Goal: Task Accomplishment & Management: Use online tool/utility

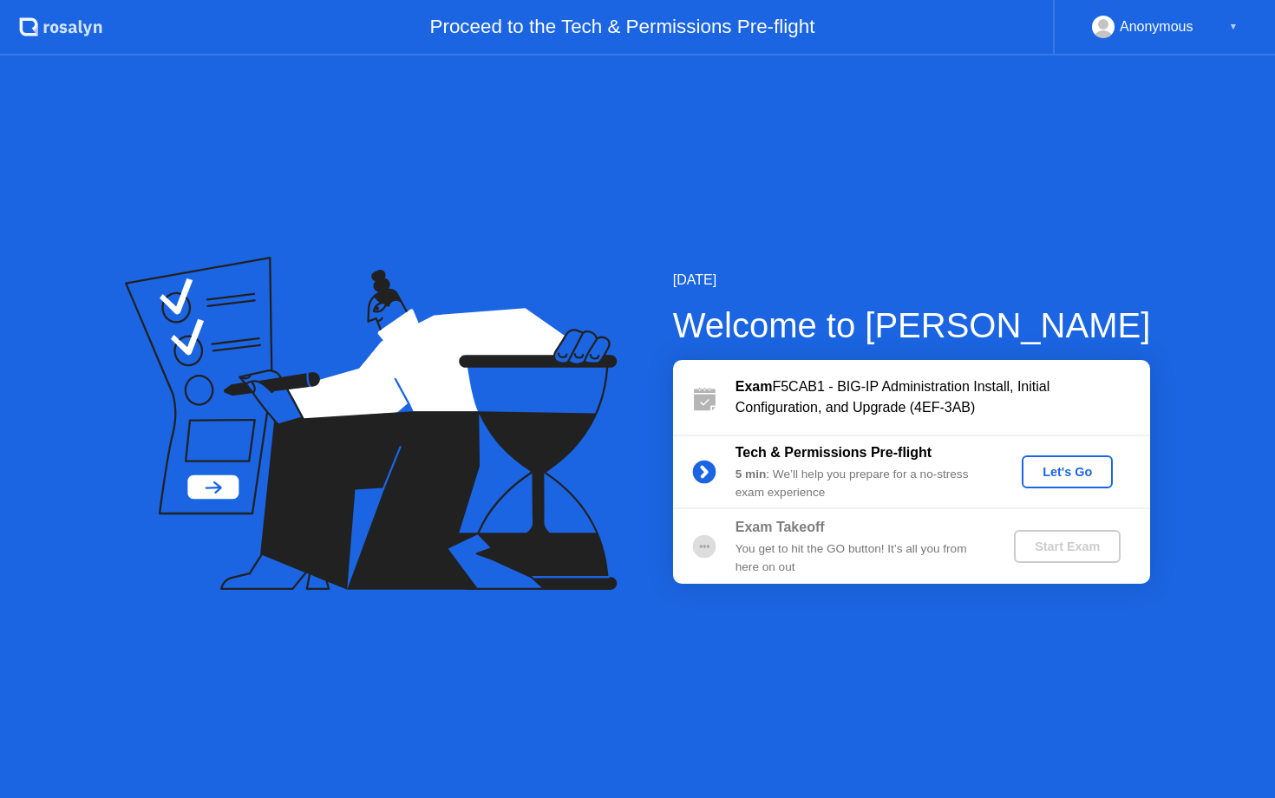
click at [1070, 472] on div "Let's Go" at bounding box center [1067, 472] width 77 height 14
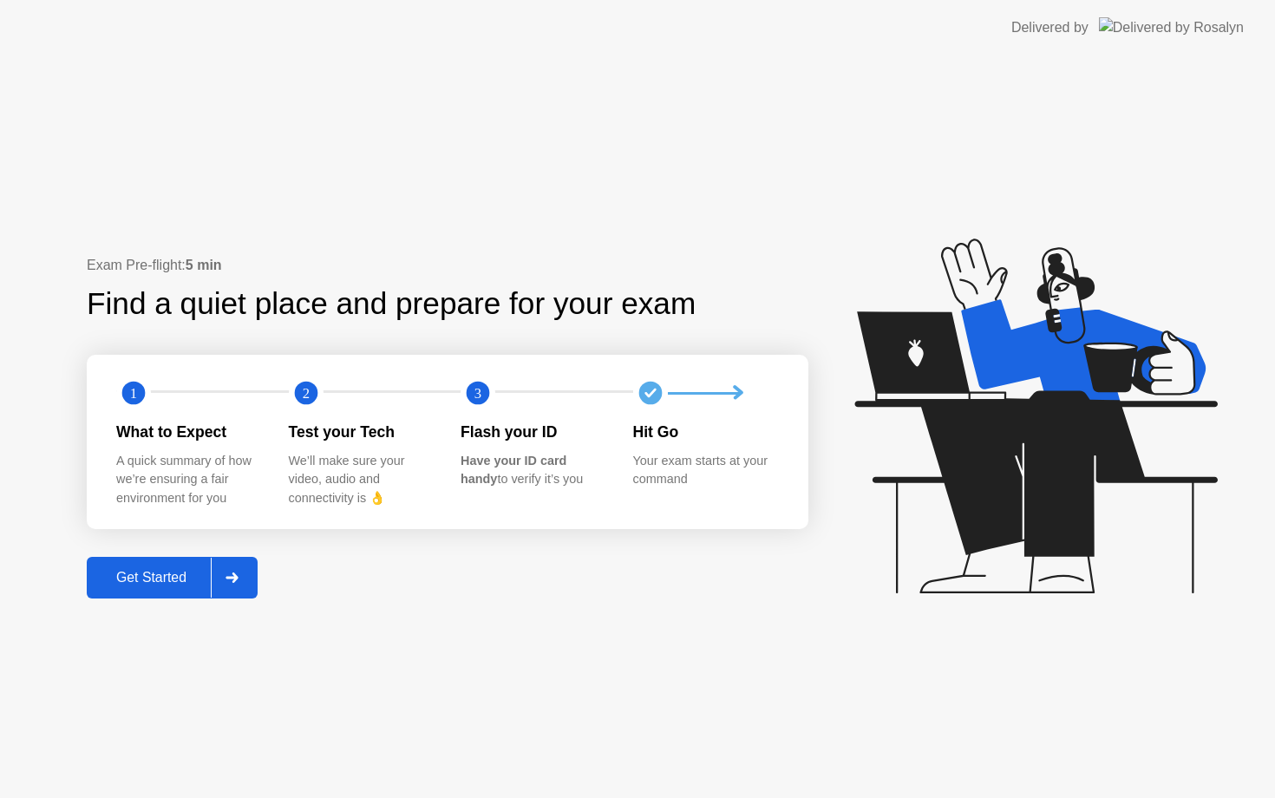
click at [156, 584] on div "Get Started" at bounding box center [151, 578] width 119 height 16
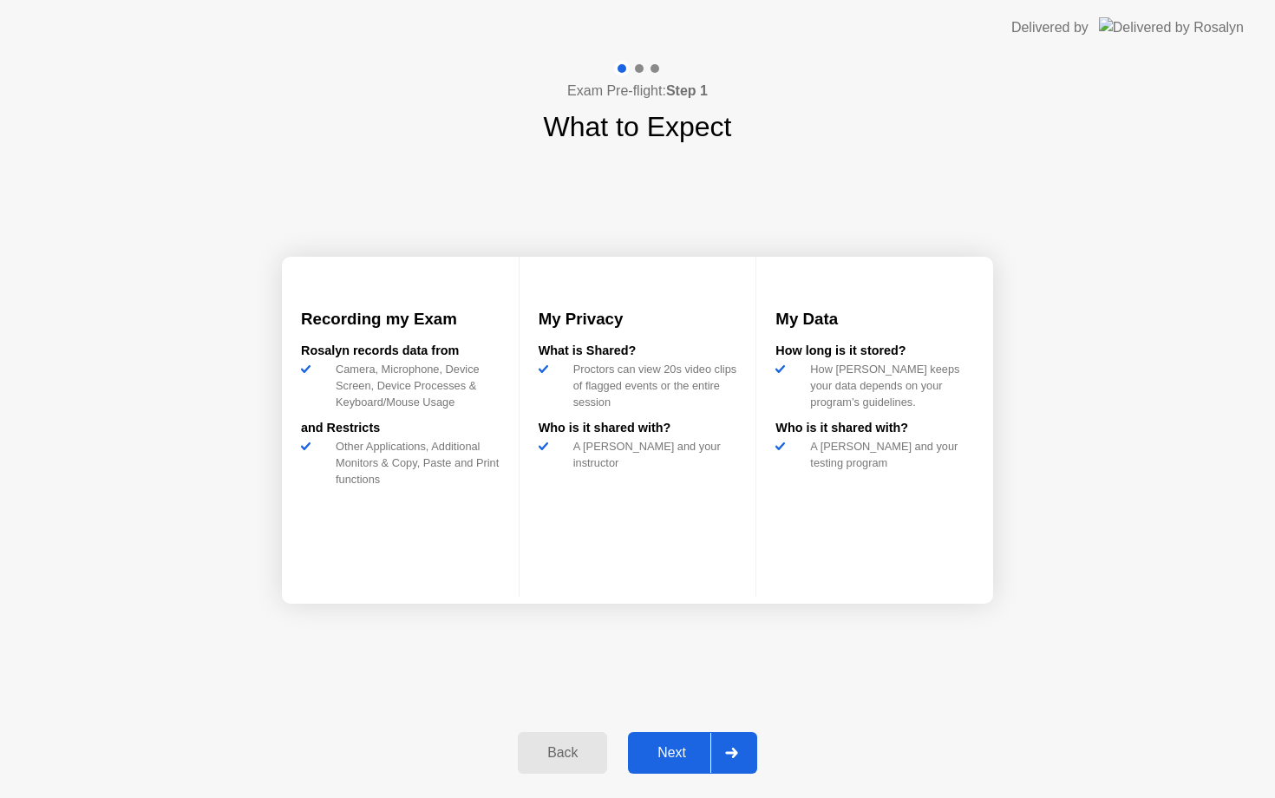
click at [678, 756] on div "Next" at bounding box center [671, 753] width 77 height 16
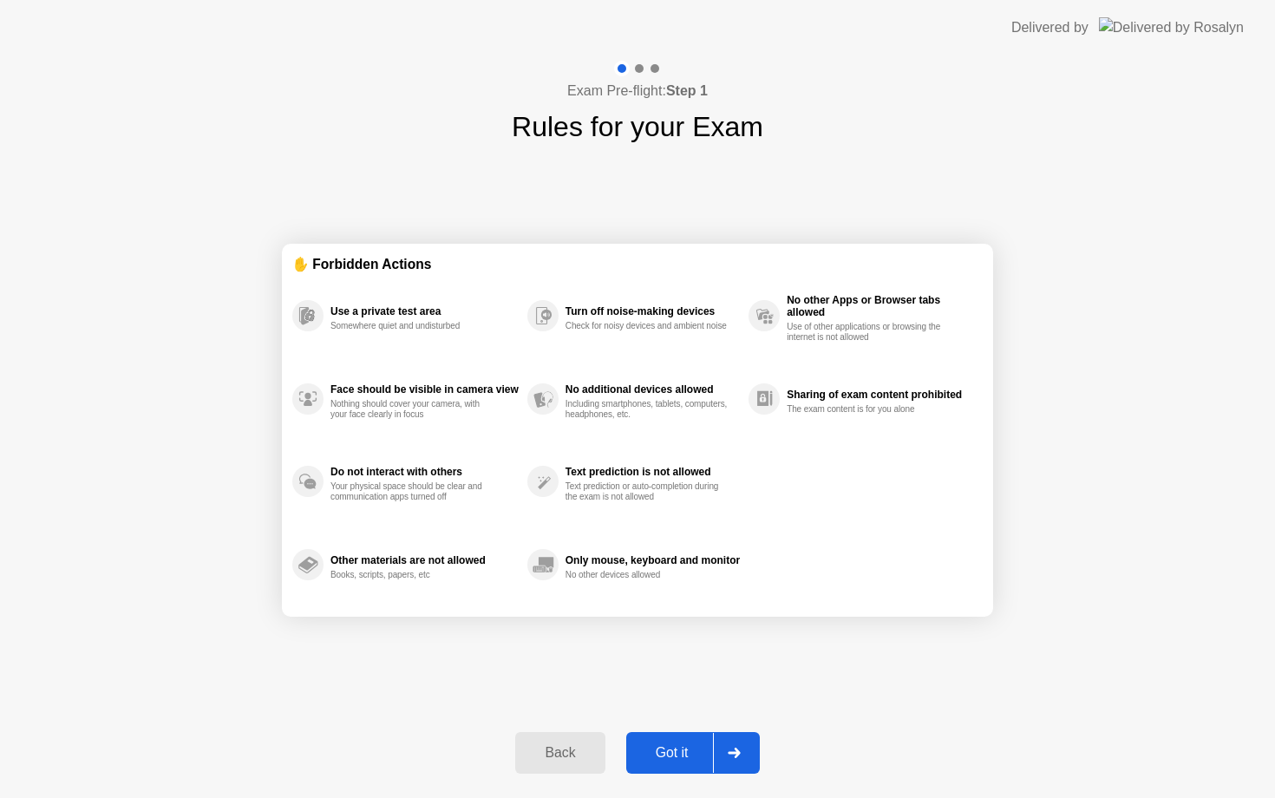
click at [678, 756] on div "Got it" at bounding box center [673, 753] width 82 height 16
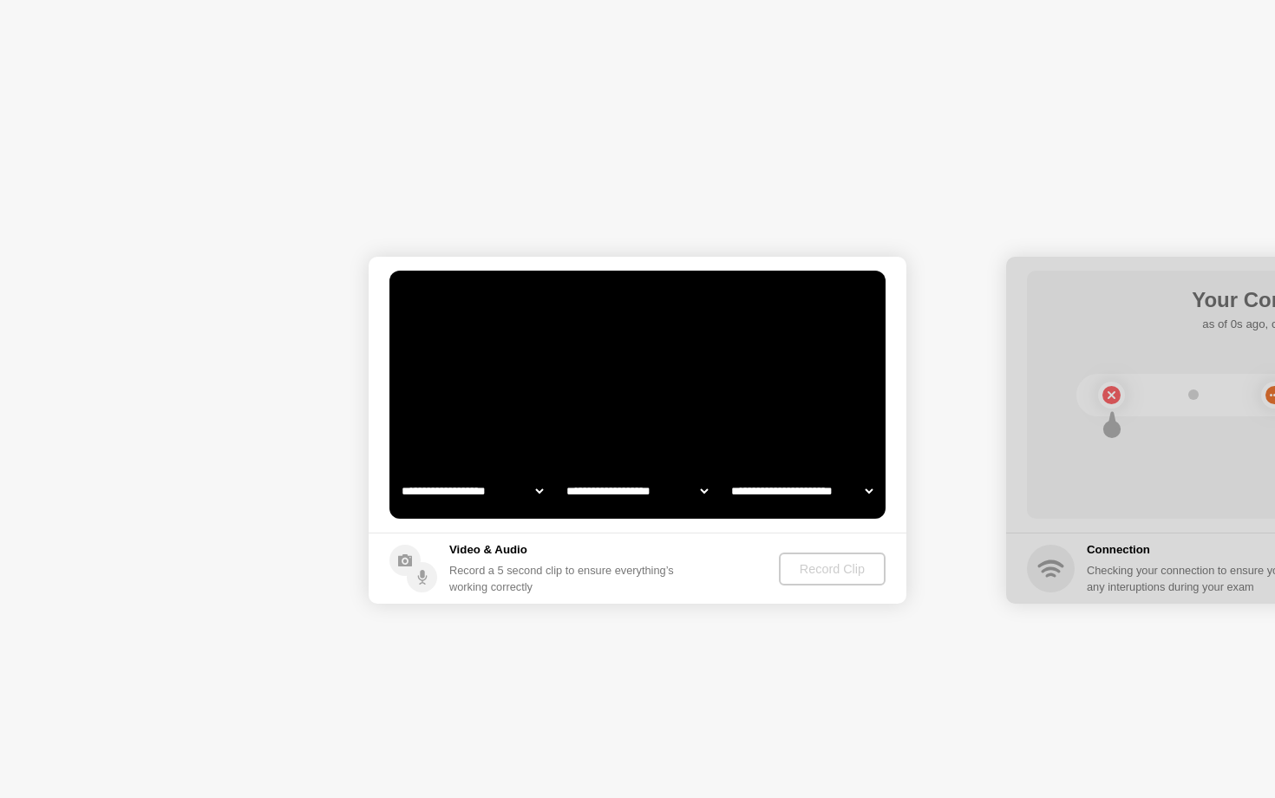
select select "**********"
select select "*******"
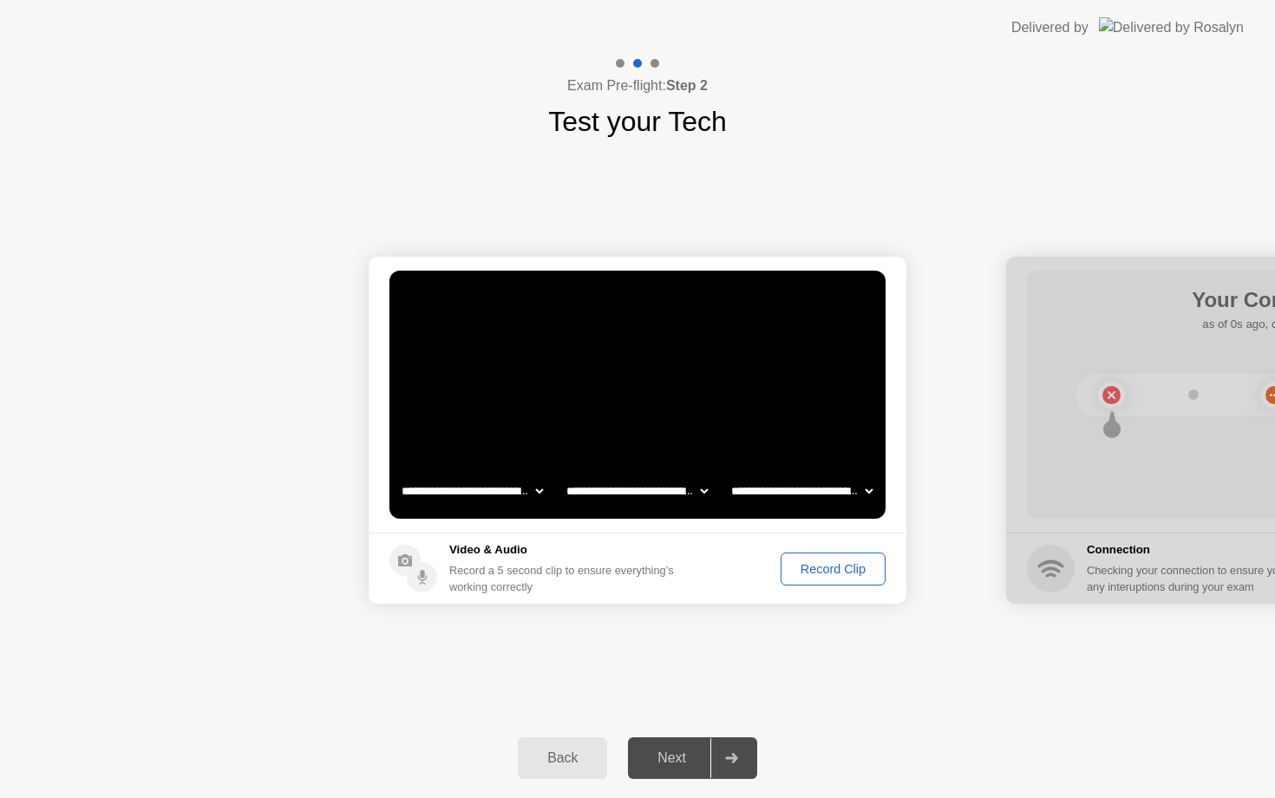
click at [684, 762] on div "Next" at bounding box center [671, 758] width 77 height 16
click at [671, 583] on div "Record a 5 second clip to ensure everything’s working correctly" at bounding box center [565, 578] width 232 height 33
click at [838, 575] on div "Record Clip" at bounding box center [833, 569] width 93 height 14
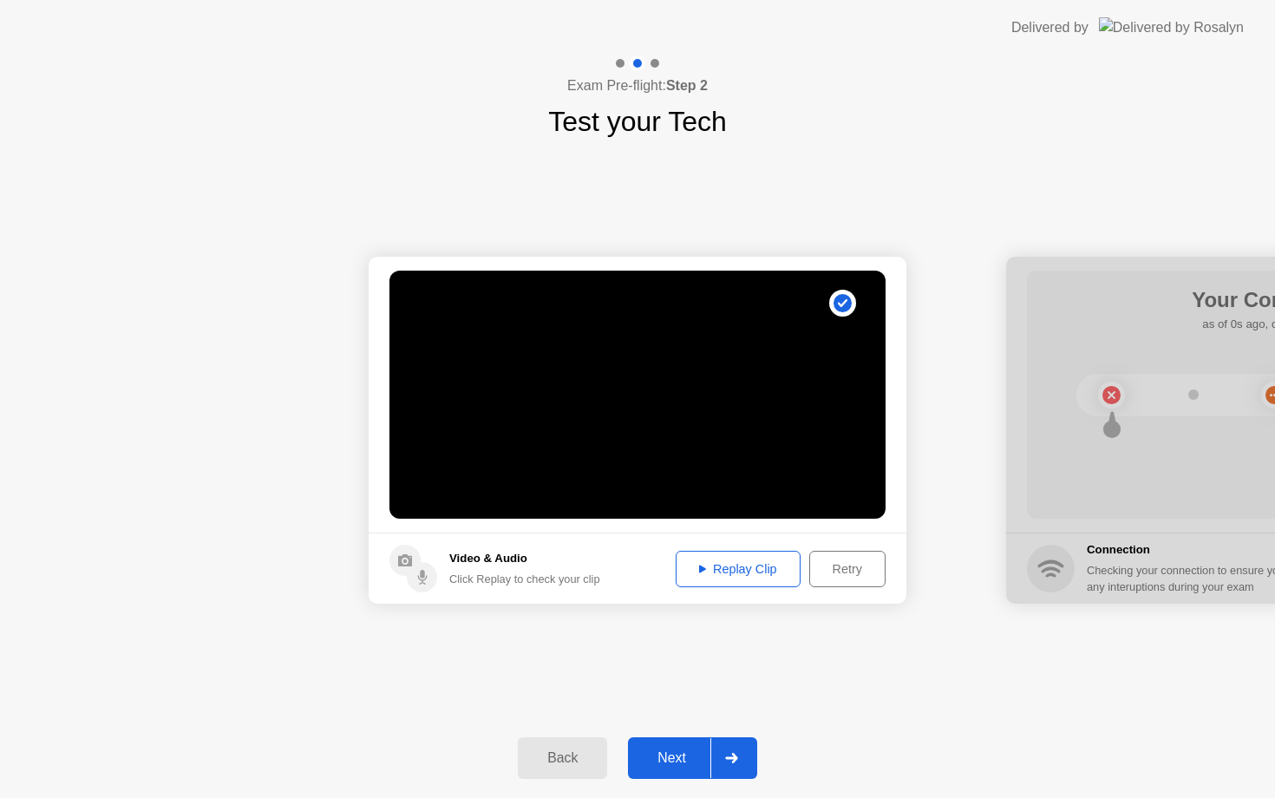
click at [741, 571] on div "Replay Clip" at bounding box center [738, 569] width 113 height 14
click at [671, 758] on div "Next" at bounding box center [671, 758] width 77 height 16
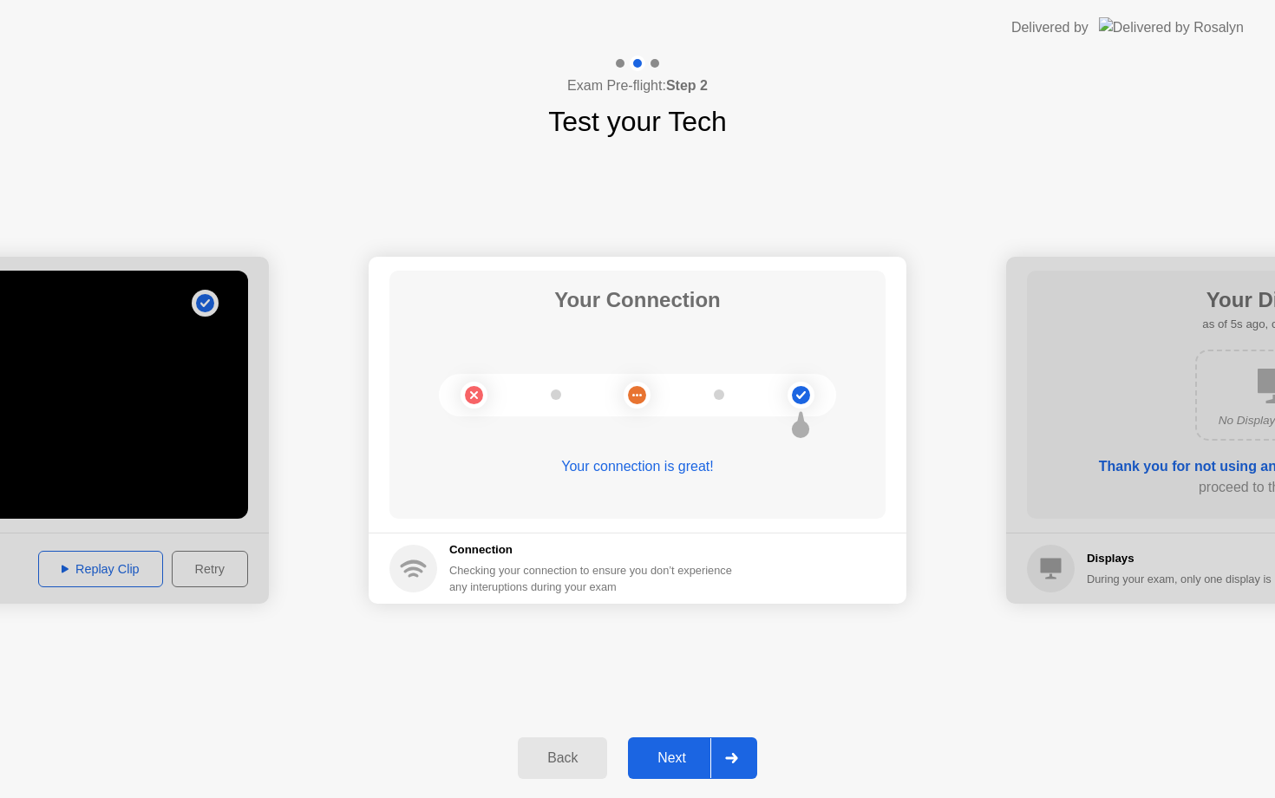
click at [671, 756] on div "Next" at bounding box center [671, 758] width 77 height 16
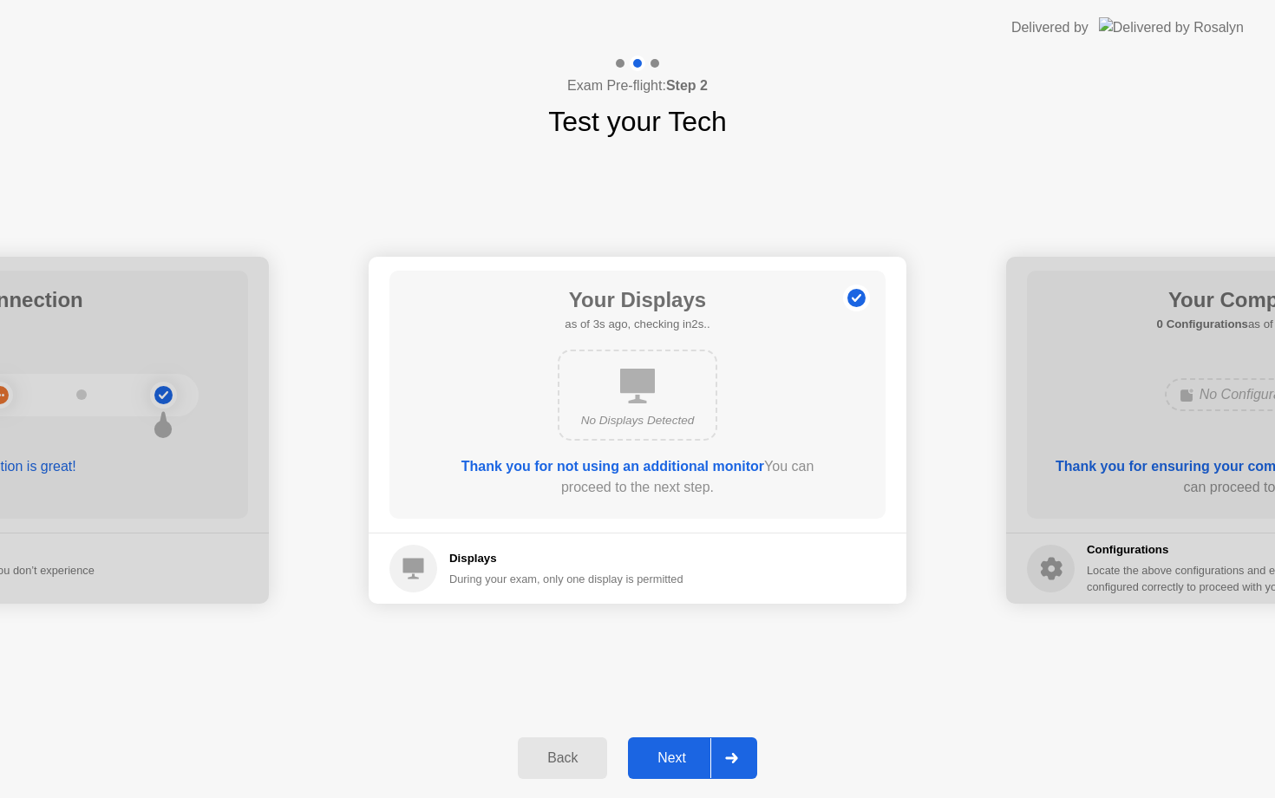
click at [649, 395] on icon at bounding box center [637, 386] width 35 height 35
click at [674, 760] on div "Next" at bounding box center [671, 758] width 77 height 16
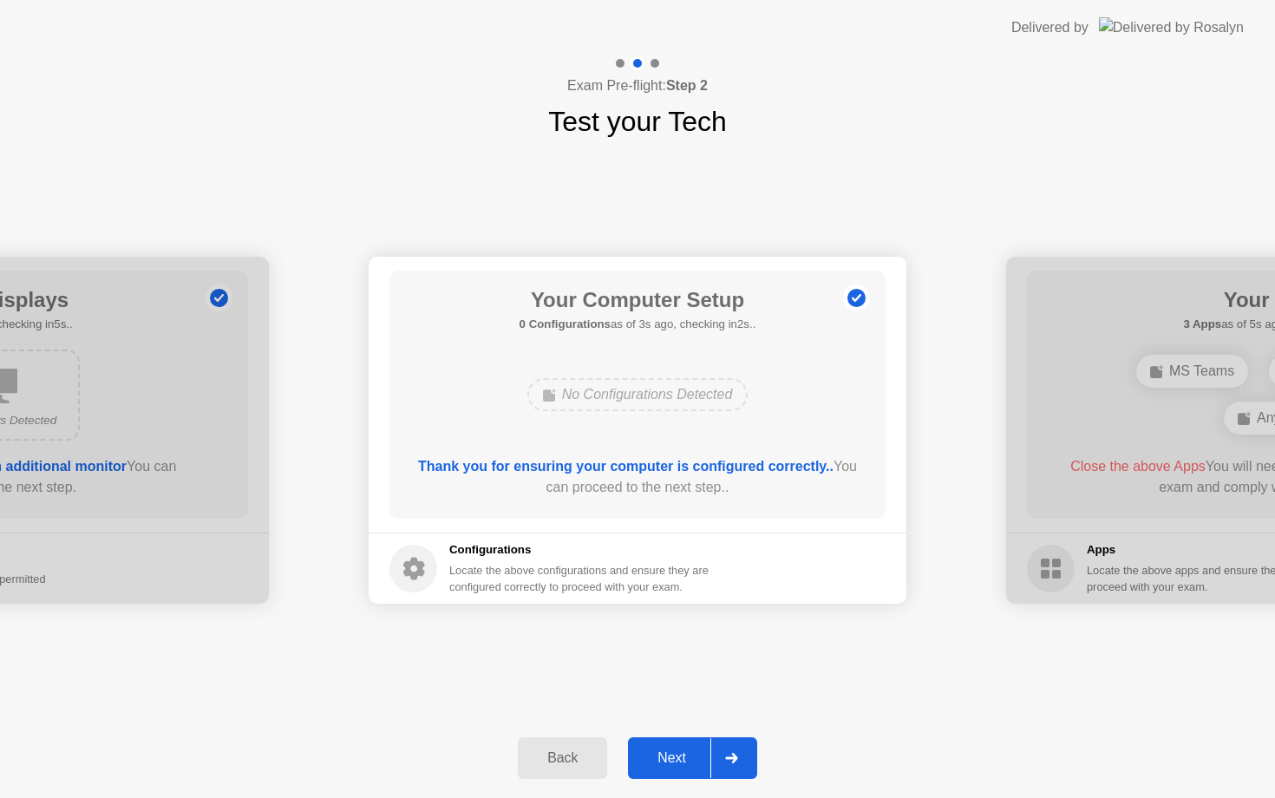
click at [676, 756] on div "Next" at bounding box center [671, 758] width 77 height 16
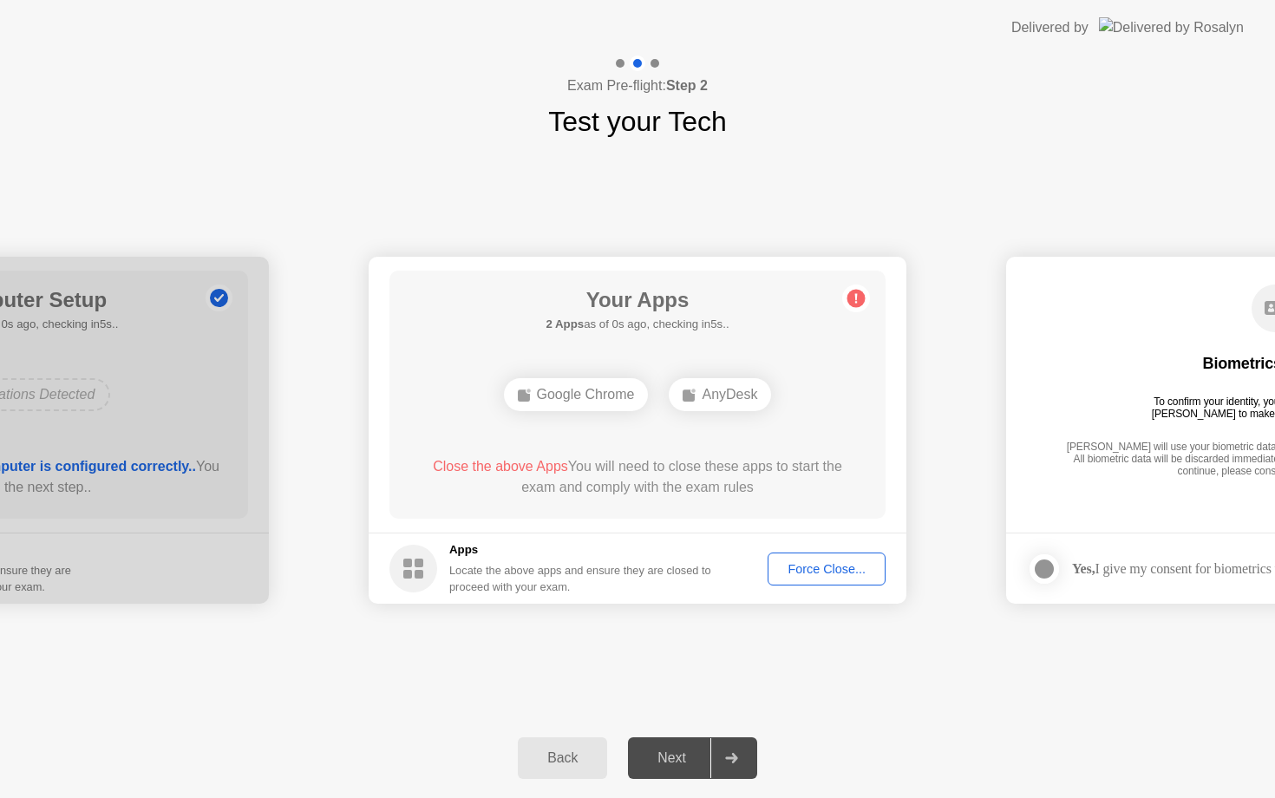
click at [817, 566] on div "Force Close..." at bounding box center [827, 569] width 106 height 14
click at [635, 391] on div "AnyDesk" at bounding box center [637, 394] width 102 height 33
click at [488, 467] on span "Close the above App" at bounding box center [491, 466] width 128 height 15
click at [838, 575] on div "Force Close..." at bounding box center [827, 569] width 106 height 14
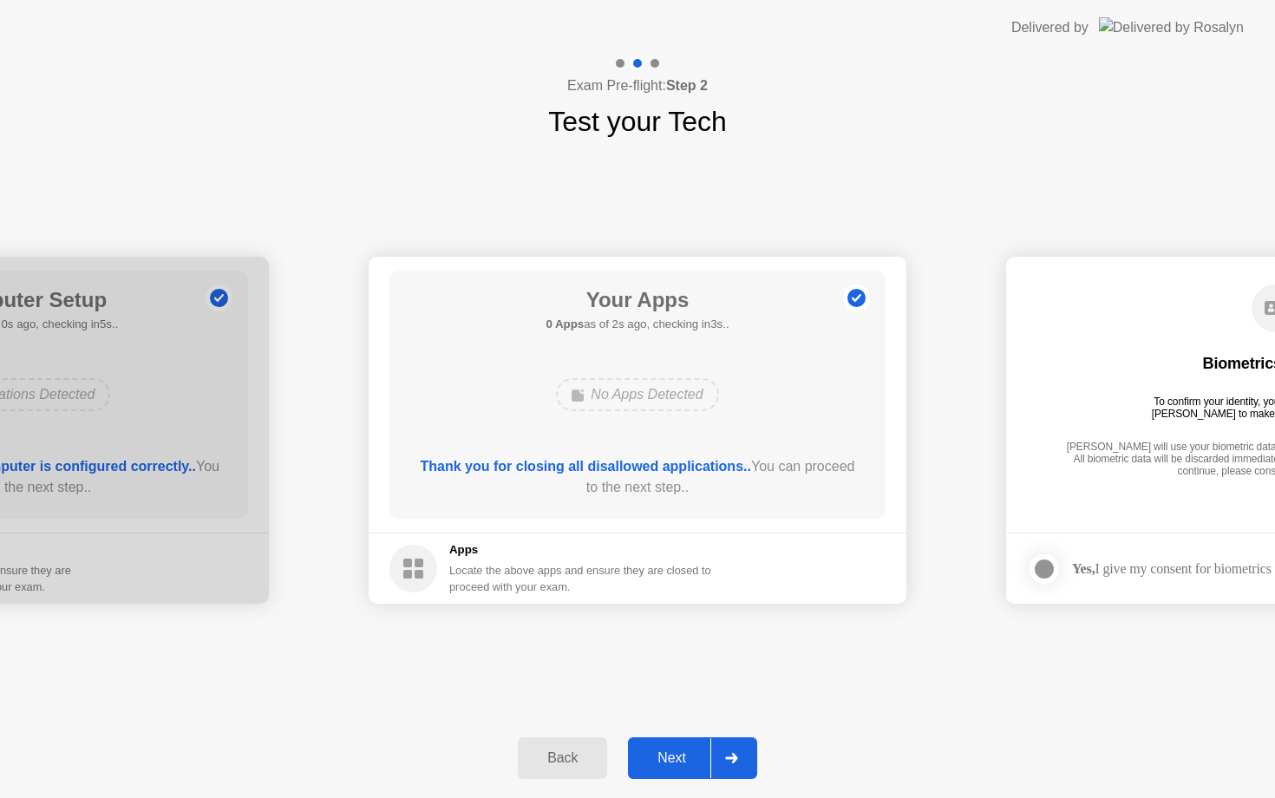
click at [676, 750] on div "Next" at bounding box center [671, 758] width 77 height 16
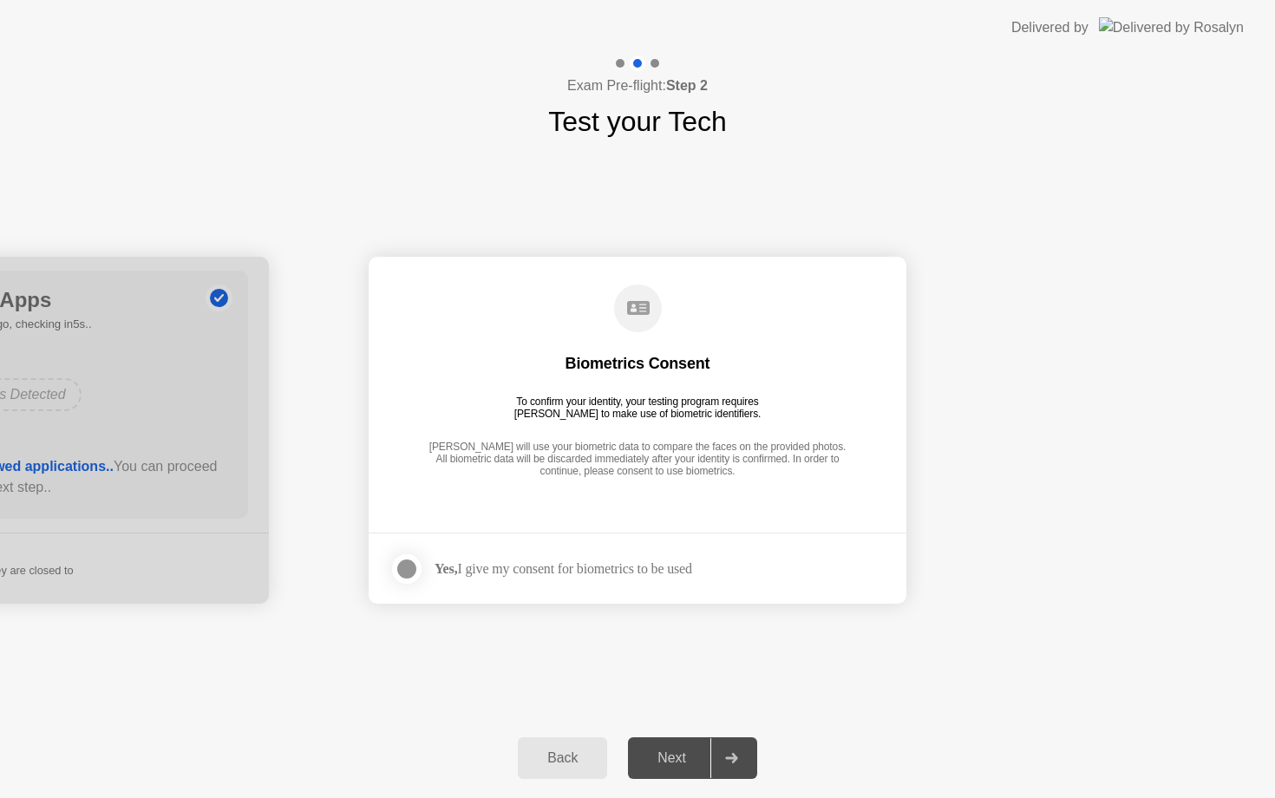
click at [408, 569] on div at bounding box center [406, 569] width 21 height 21
click at [681, 753] on div "Next" at bounding box center [671, 758] width 77 height 16
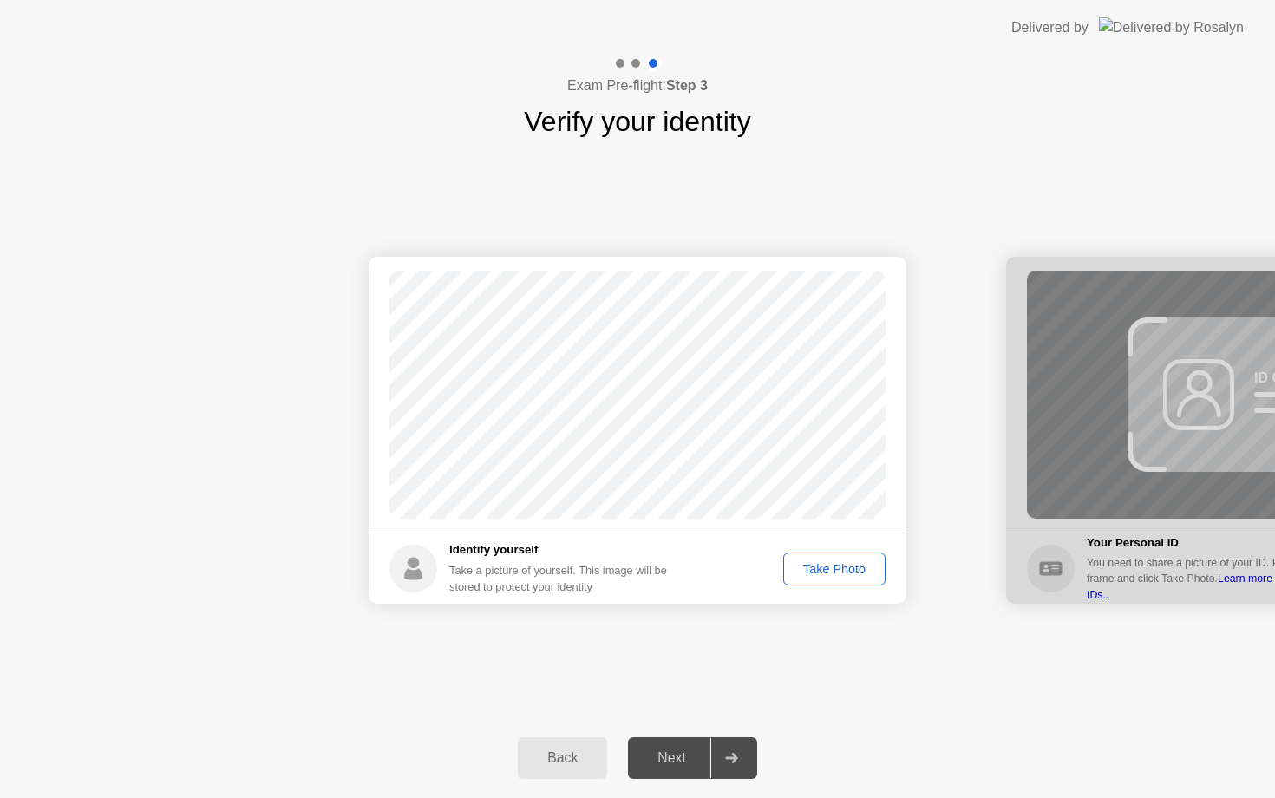
click at [841, 573] on div "Take Photo" at bounding box center [834, 569] width 90 height 14
click at [667, 752] on div "Next" at bounding box center [671, 758] width 77 height 16
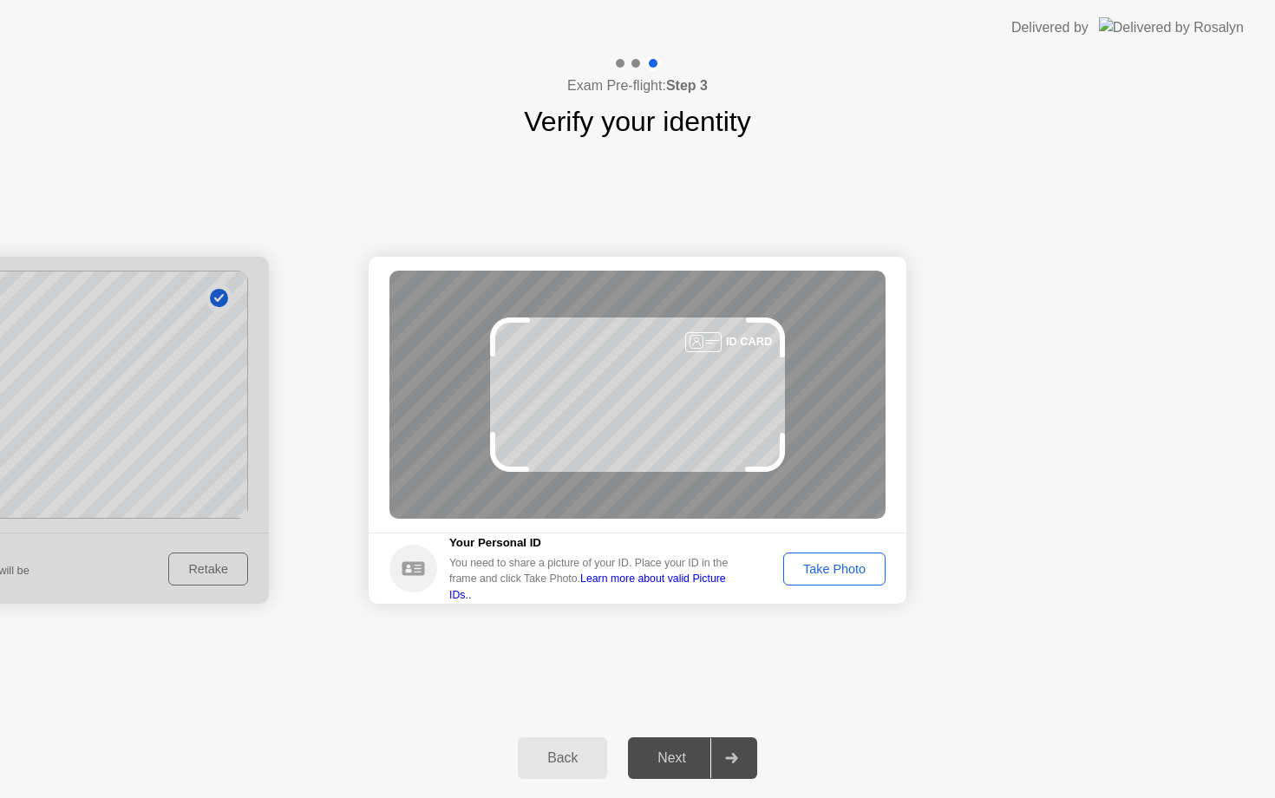
click at [834, 576] on div "Take Photo" at bounding box center [834, 569] width 90 height 14
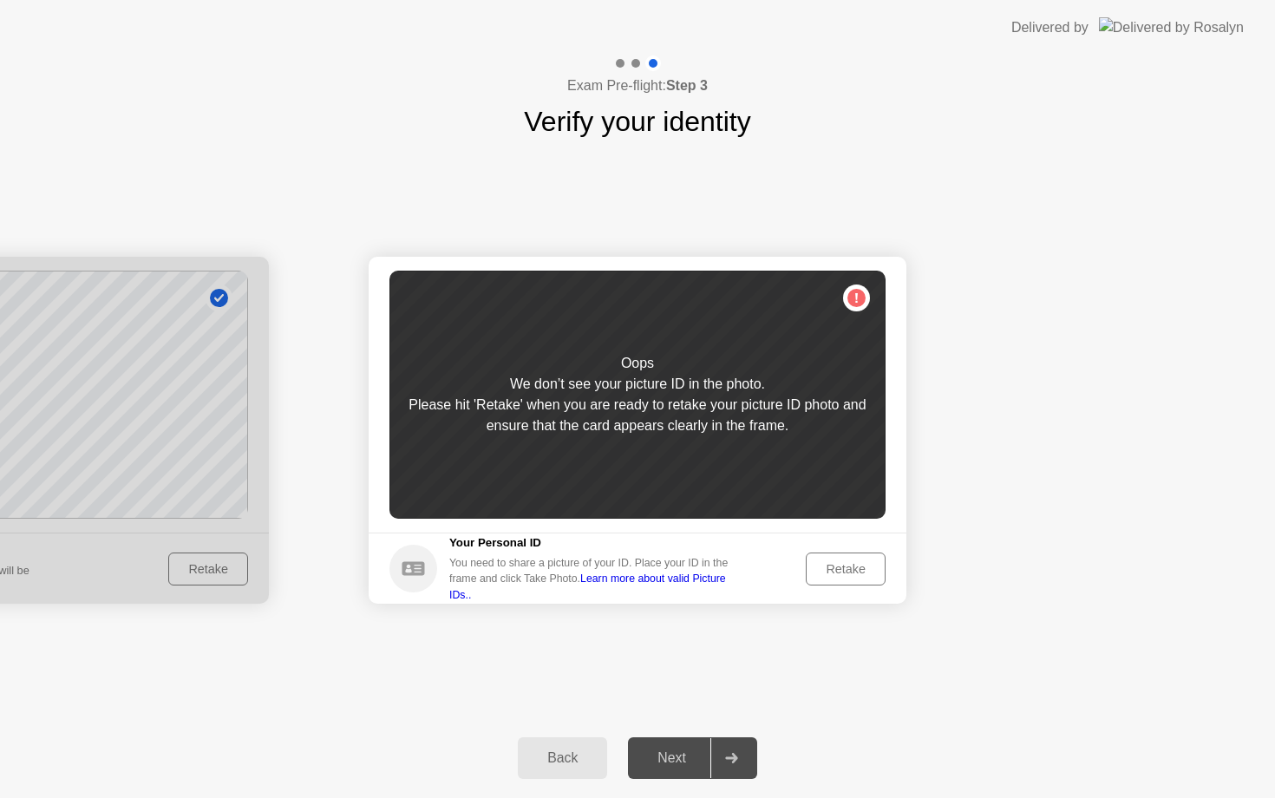
click at [517, 572] on div "You need to share a picture of your ID. Place your ID in the frame and click Ta…" at bounding box center [594, 579] width 291 height 48
click at [645, 455] on div "Oops We don’t see your picture ID in the photo. Please hit 'Retake' when you ar…" at bounding box center [638, 395] width 496 height 248
click at [845, 571] on div "Retake" at bounding box center [846, 569] width 68 height 14
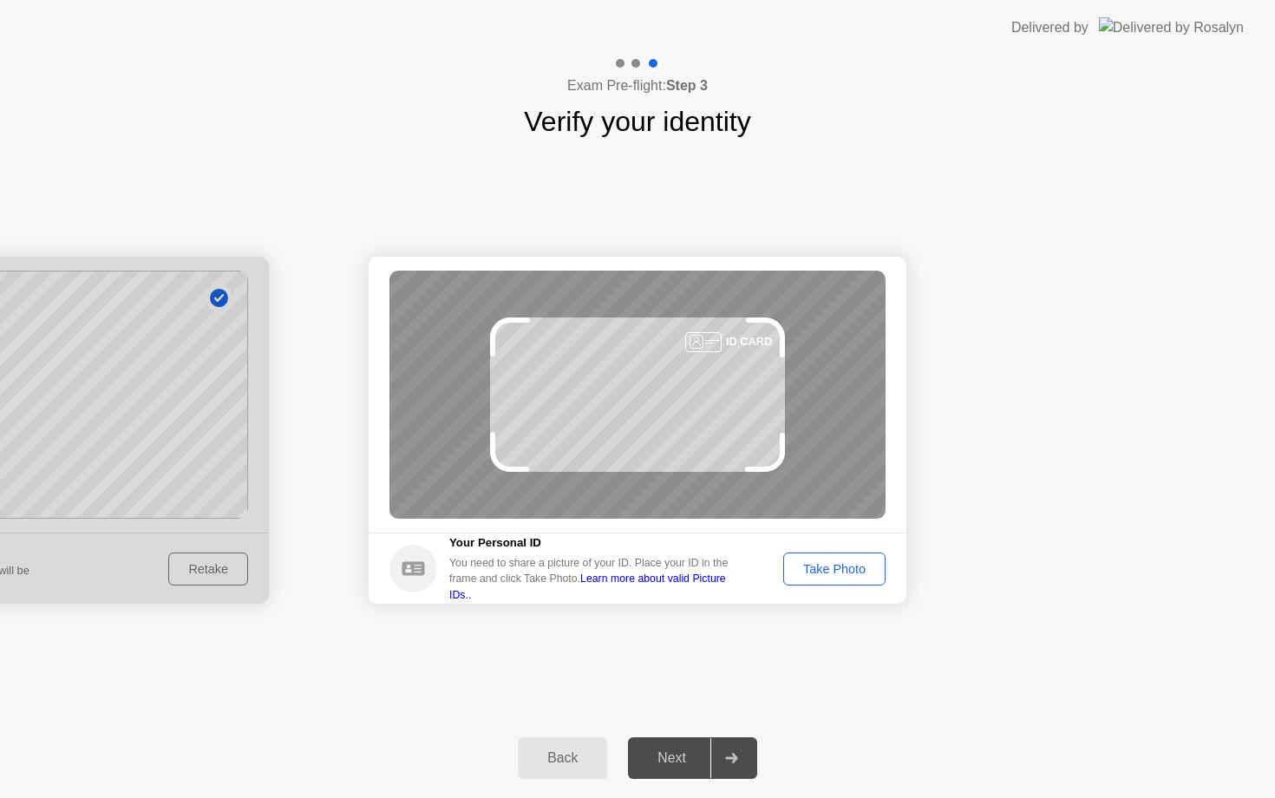
click at [846, 569] on div "Take Photo" at bounding box center [834, 569] width 90 height 14
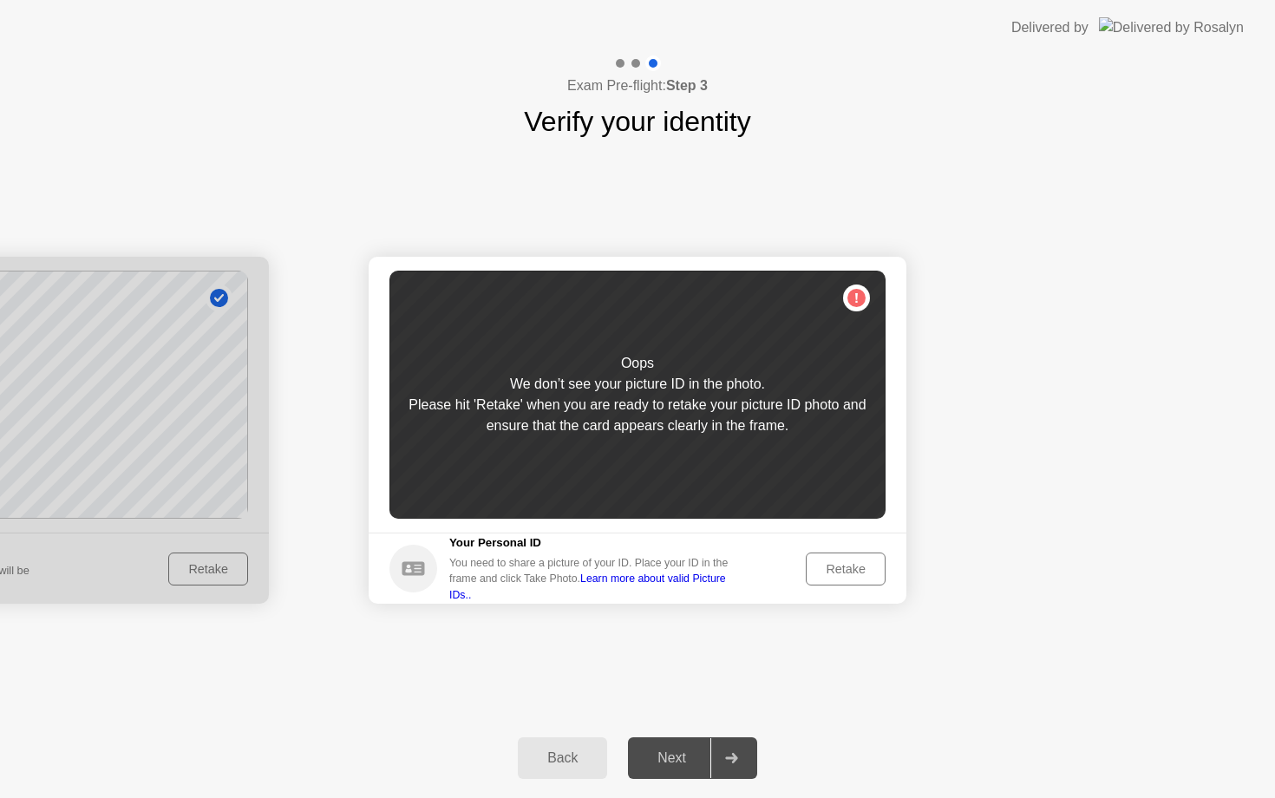
click at [846, 569] on div "Retake" at bounding box center [846, 569] width 68 height 14
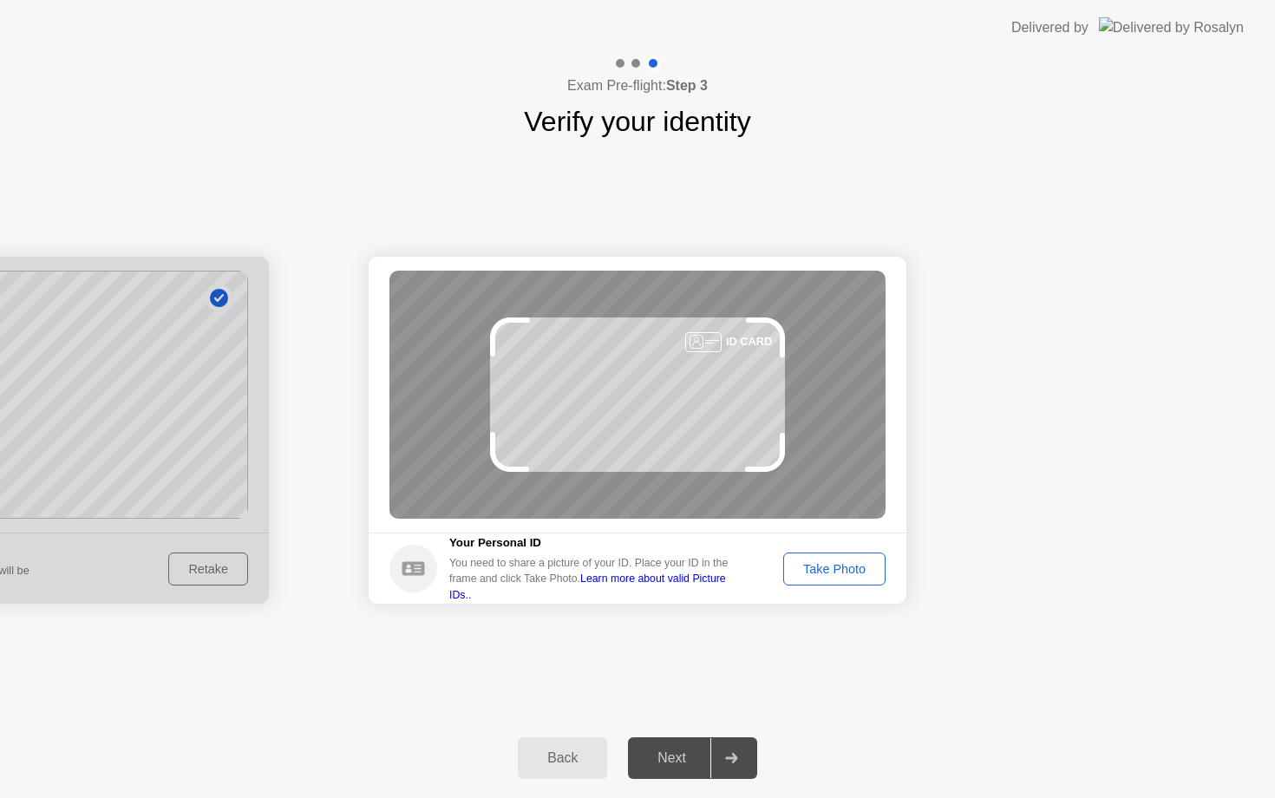
click at [717, 345] on div at bounding box center [703, 342] width 36 height 20
click at [834, 576] on div "Take Photo" at bounding box center [834, 569] width 90 height 14
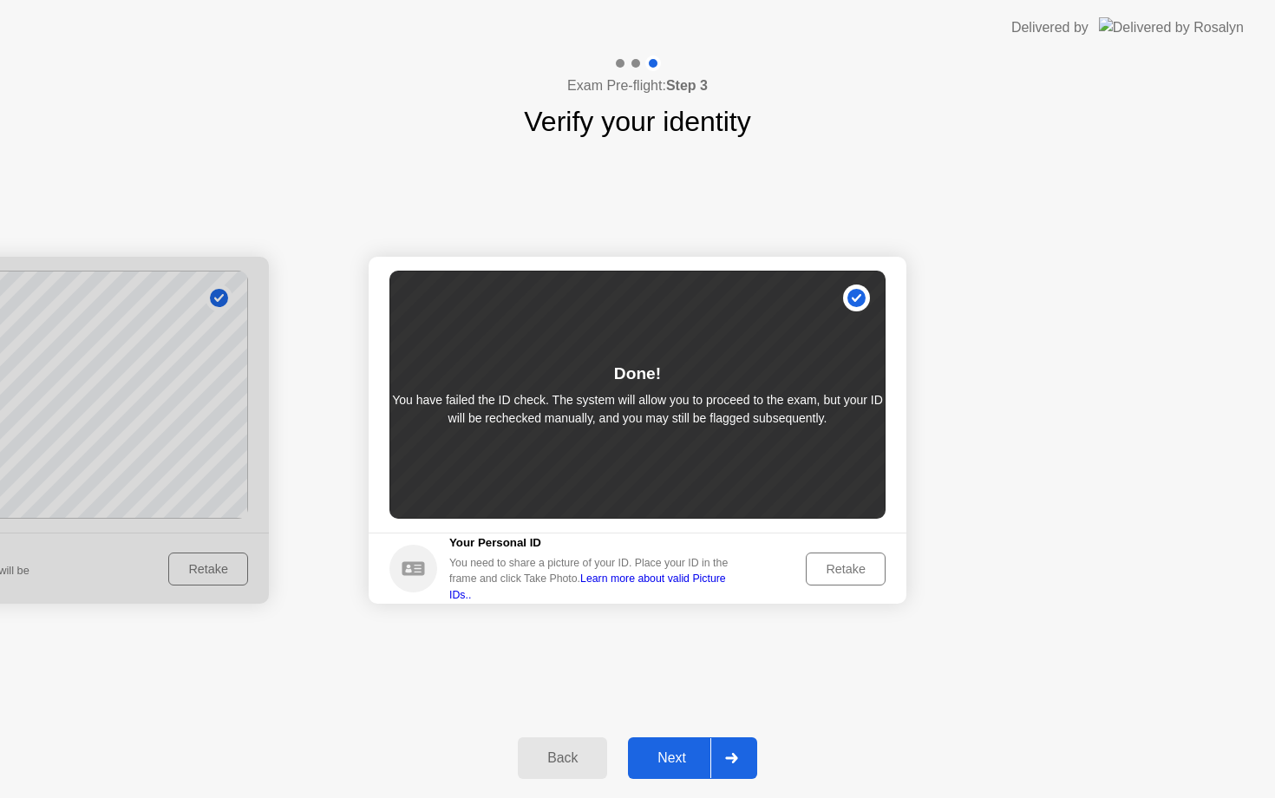
click at [674, 743] on button "Next" at bounding box center [692, 758] width 129 height 42
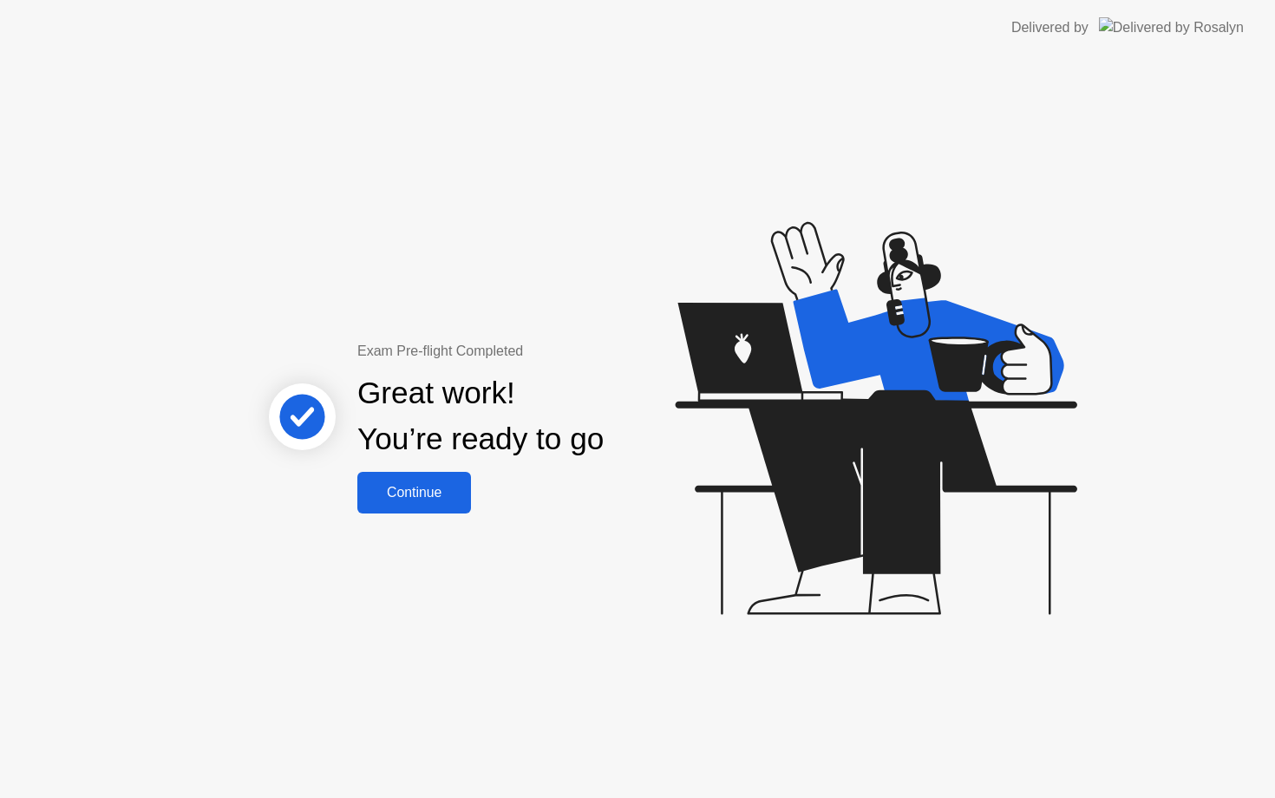
click at [416, 485] on div "Continue" at bounding box center [414, 493] width 103 height 16
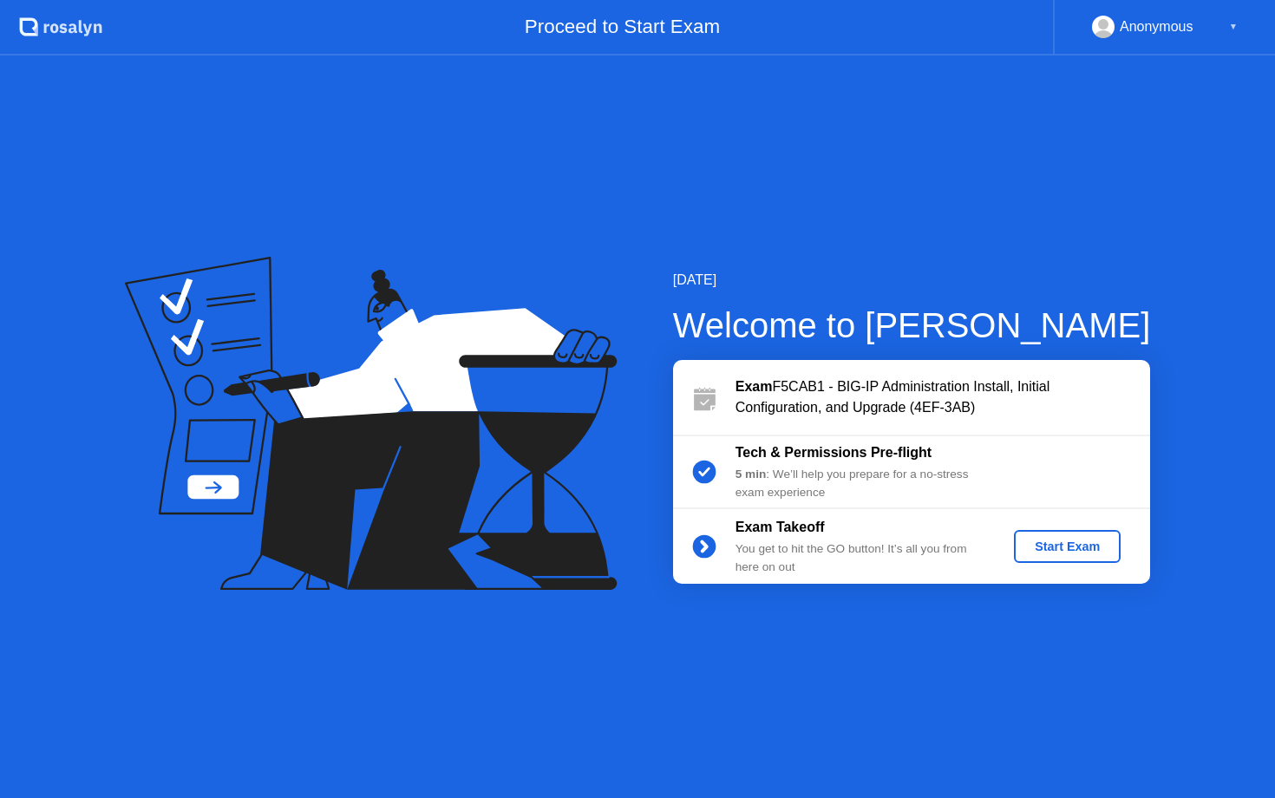
click at [1067, 546] on div "Start Exam" at bounding box center [1067, 547] width 93 height 14
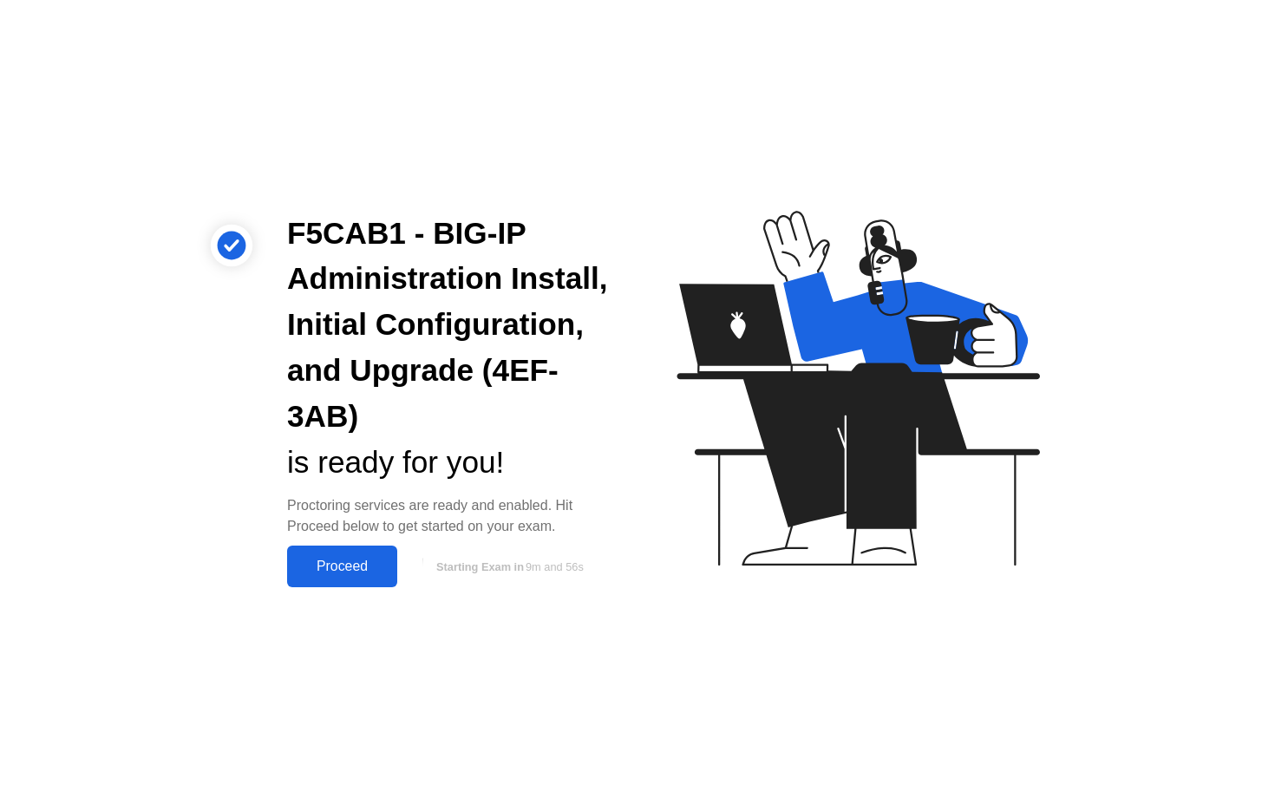
click at [339, 566] on div "Proceed" at bounding box center [342, 567] width 100 height 16
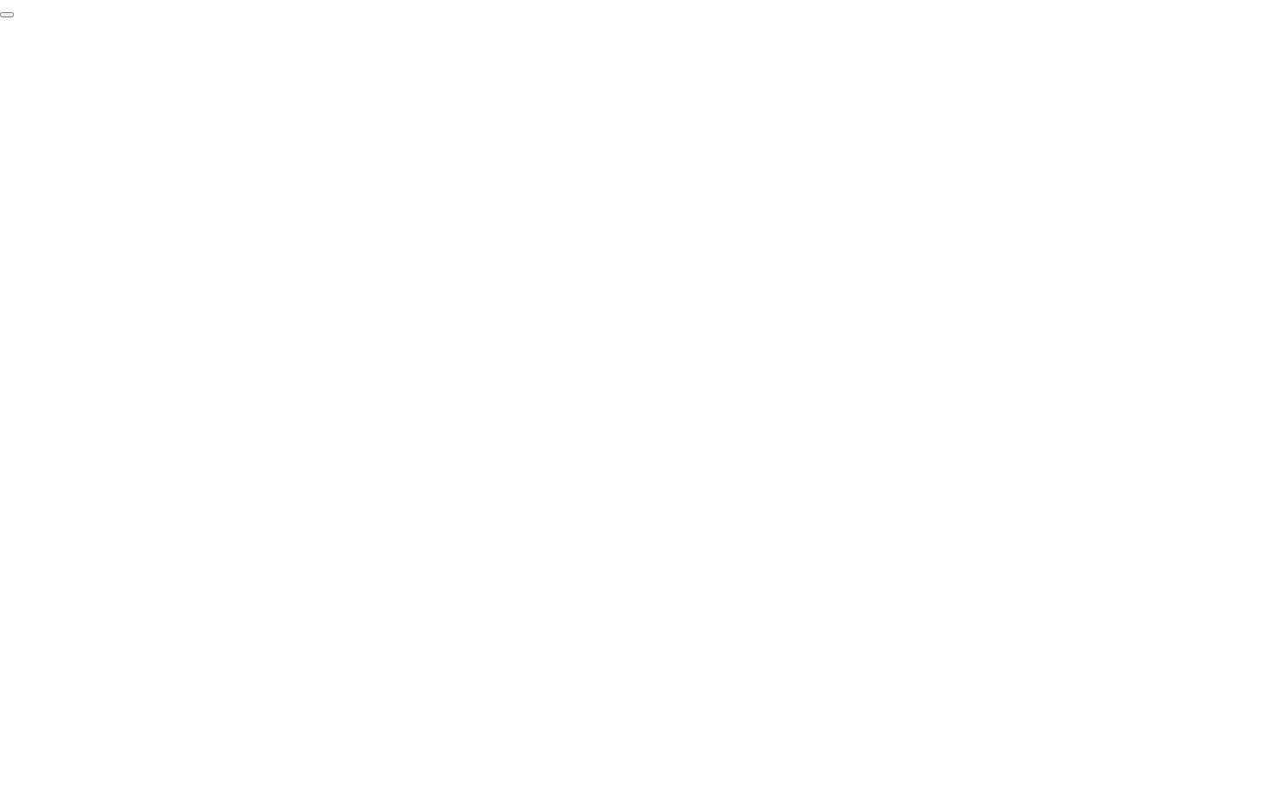
click div "End Proctoring Session"
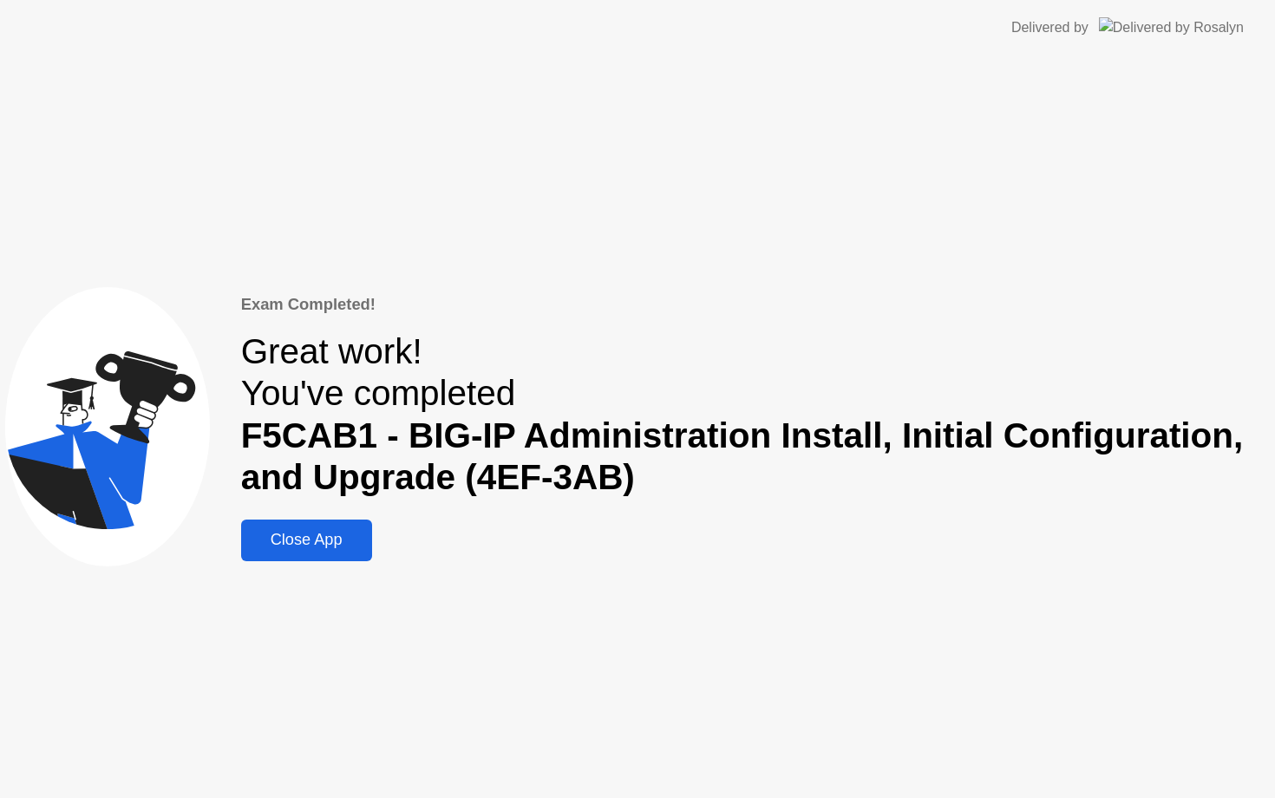
click at [325, 544] on div "Close App" at bounding box center [306, 540] width 121 height 18
